Goal: Answer question/provide support

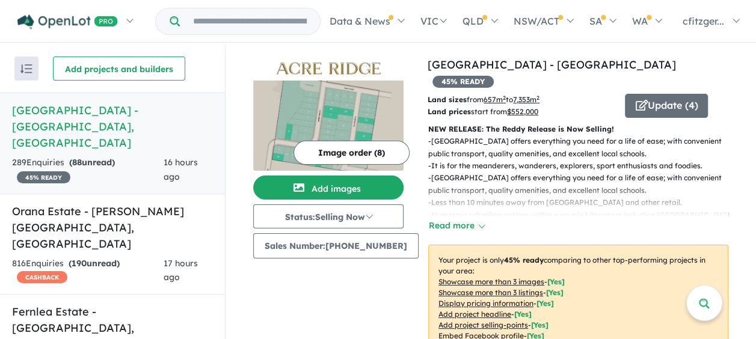
scroll to position [180, 0]
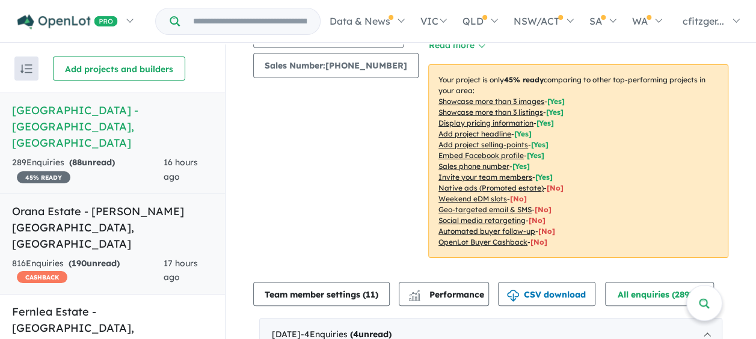
click at [115, 258] on strong "( 190 unread)" at bounding box center [94, 263] width 51 height 11
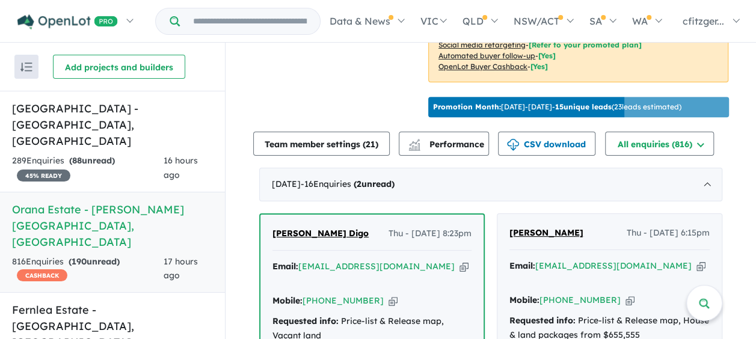
scroll to position [455, 0]
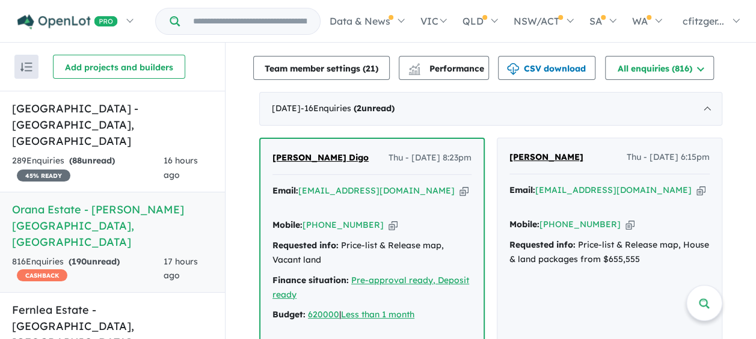
click at [291, 152] on span "[PERSON_NAME] Digo" at bounding box center [320, 157] width 96 height 11
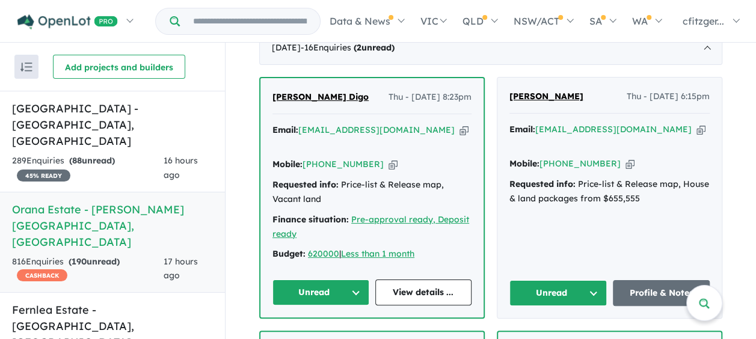
scroll to position [575, 0]
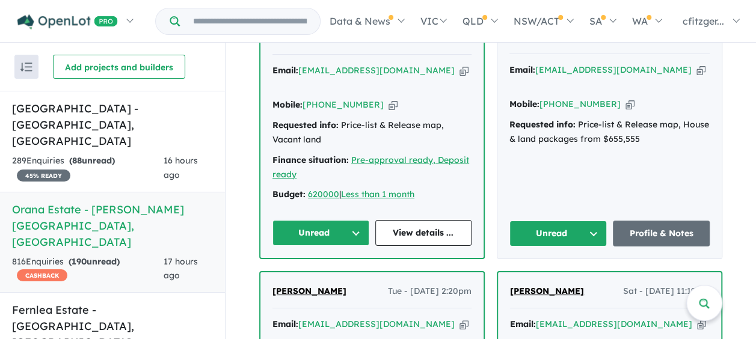
click at [547, 221] on button "Unread" at bounding box center [557, 234] width 97 height 26
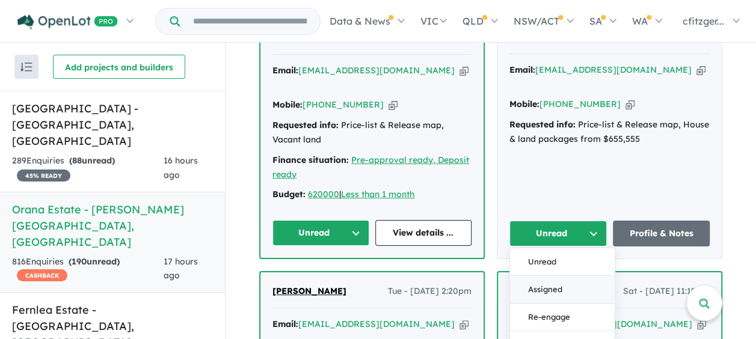
click at [535, 276] on button "Assigned" at bounding box center [562, 290] width 105 height 28
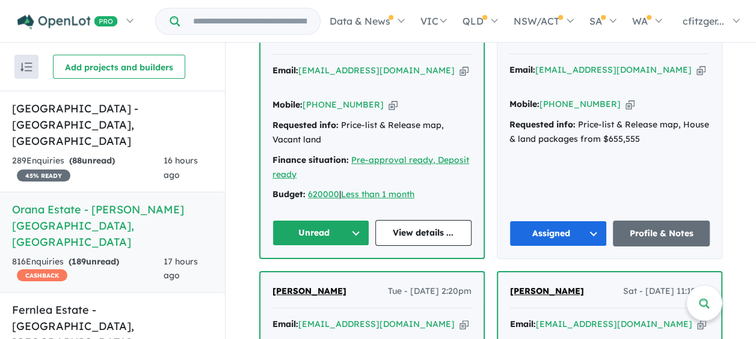
click at [301, 220] on button "Unread" at bounding box center [320, 233] width 97 height 26
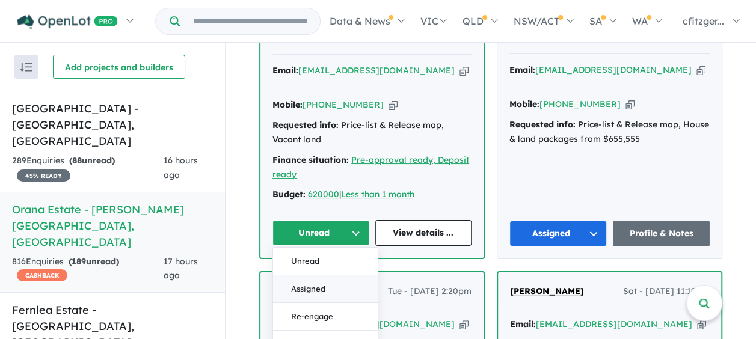
click at [310, 275] on button "Assigned" at bounding box center [325, 289] width 105 height 28
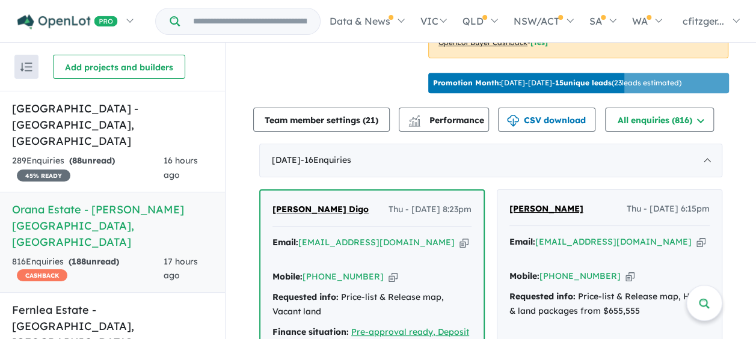
scroll to position [455, 0]
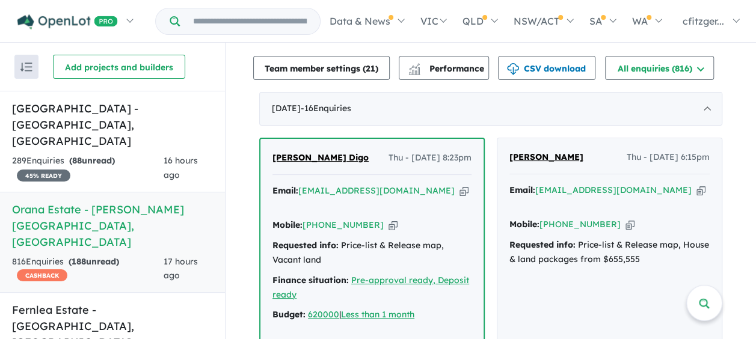
click at [527, 152] on span "[PERSON_NAME]" at bounding box center [546, 157] width 74 height 11
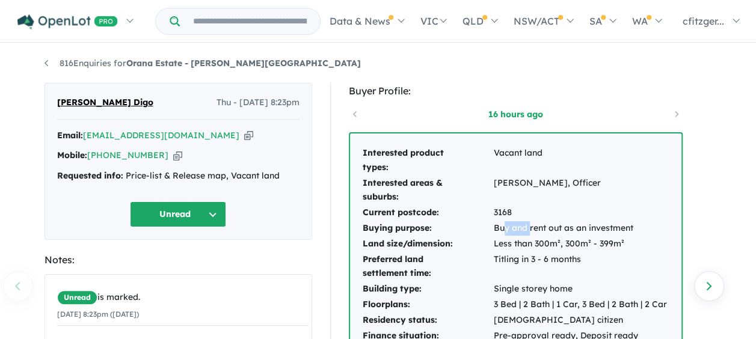
drag, startPoint x: 506, startPoint y: 224, endPoint x: 536, endPoint y: 236, distance: 32.6
click at [536, 236] on tbody "Interested product types: Vacant land Interested areas & suburbs: Clyde North, …" at bounding box center [515, 260] width 306 height 229
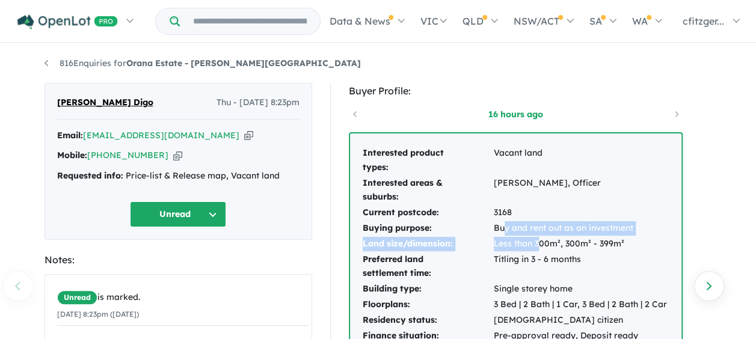
click at [538, 236] on td "Less than 300m², 300m² - 399m²" at bounding box center [580, 244] width 174 height 16
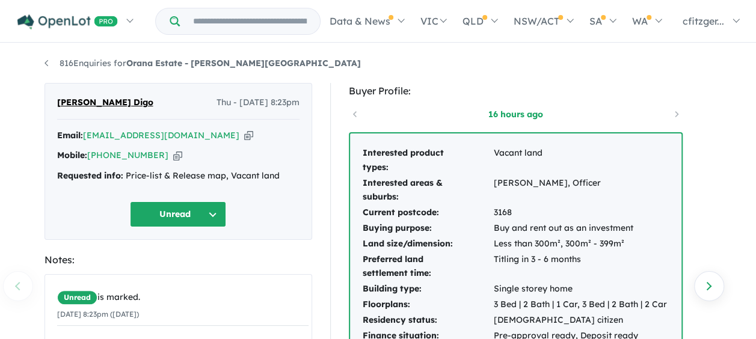
drag, startPoint x: 455, startPoint y: 233, endPoint x: 539, endPoint y: 256, distance: 86.7
click at [487, 238] on tbody "Interested product types: Vacant land Interested areas & suburbs: Clyde North, …" at bounding box center [515, 260] width 306 height 229
click at [551, 263] on td "Titling in 3 - 6 months" at bounding box center [580, 267] width 174 height 30
click at [538, 266] on td "Titling in 3 - 6 months" at bounding box center [580, 267] width 174 height 30
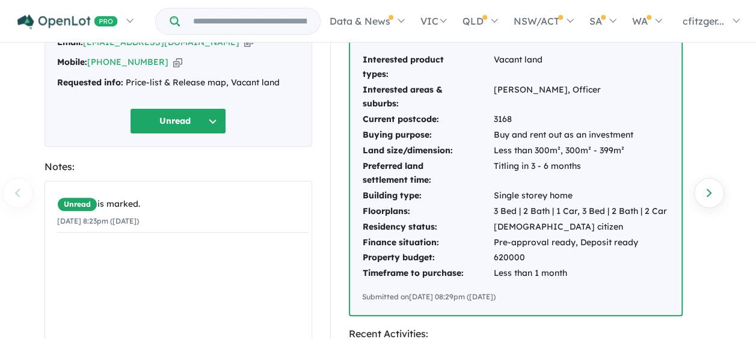
scroll to position [120, 0]
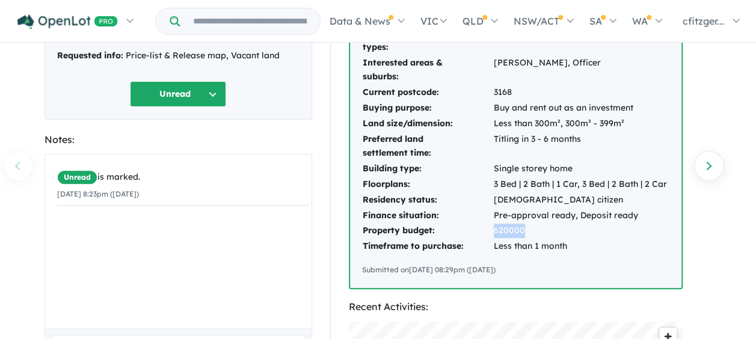
drag, startPoint x: 493, startPoint y: 230, endPoint x: 522, endPoint y: 233, distance: 29.6
click at [522, 233] on td "620000" at bounding box center [580, 231] width 174 height 16
click at [488, 215] on td "Finance situation:" at bounding box center [427, 216] width 131 height 16
drag, startPoint x: 496, startPoint y: 214, endPoint x: 631, endPoint y: 212, distance: 134.7
click at [631, 212] on tr "Finance situation: Pre-approval ready, Deposit ready" at bounding box center [515, 216] width 306 height 16
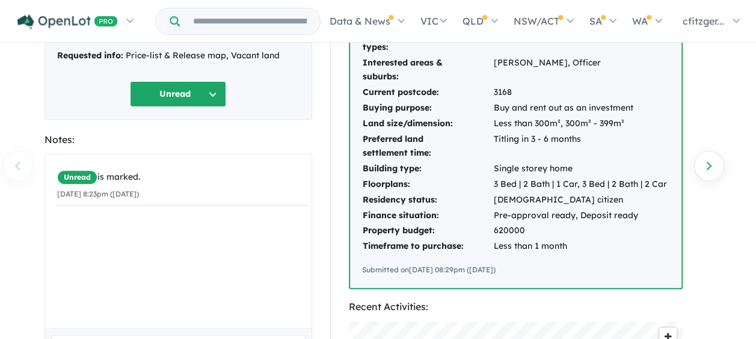
click at [539, 204] on td "Australian citizen" at bounding box center [580, 200] width 174 height 16
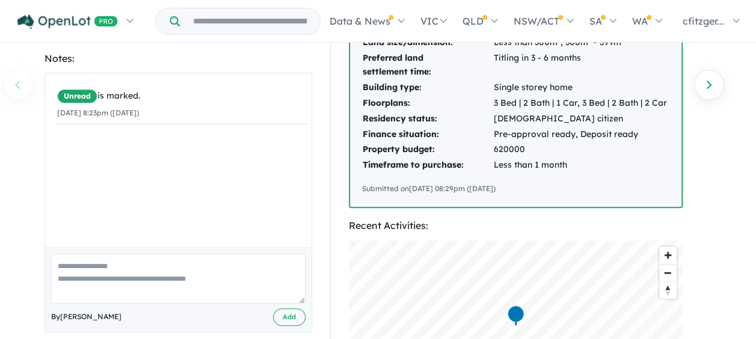
scroll to position [180, 0]
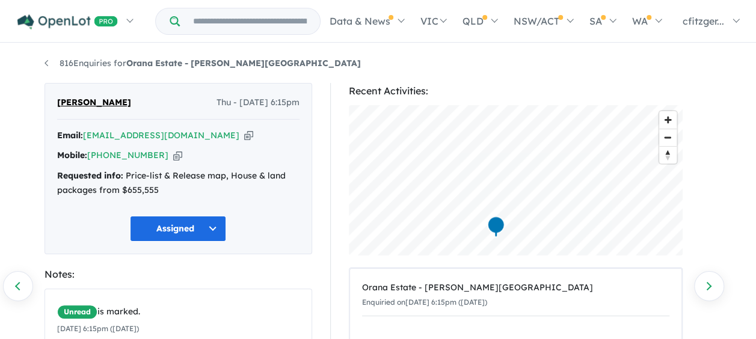
click at [342, 89] on div "Recent Activities: © Mapbox © OpenStreetMap Improve this map Orana Estate - [PE…" at bounding box center [521, 328] width 382 height 490
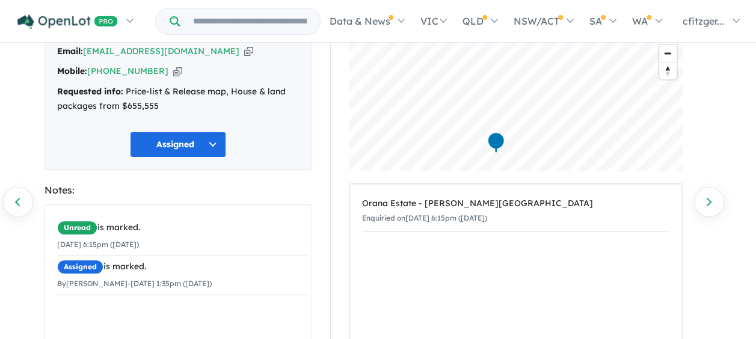
scroll to position [120, 0]
